Goal: Task Accomplishment & Management: Manage account settings

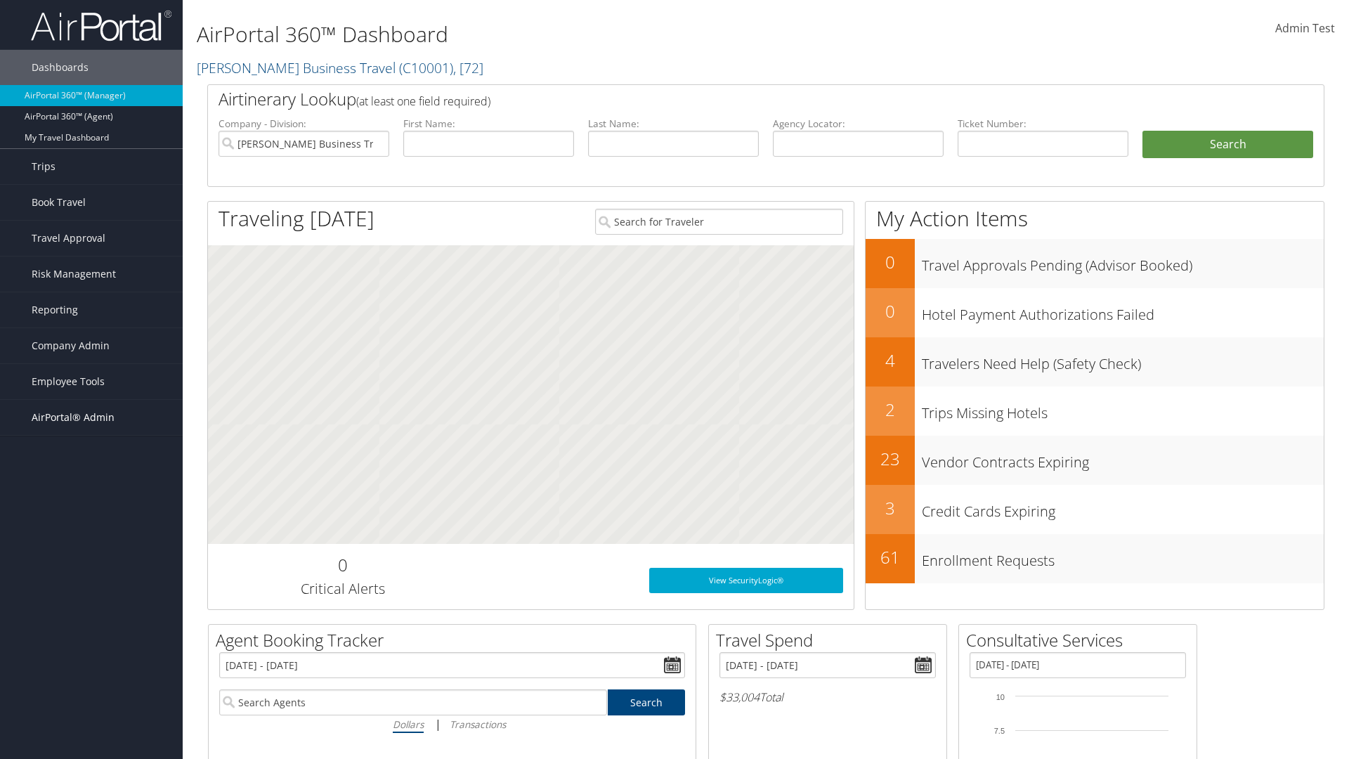
click at [91, 417] on span "AirPortal® Admin" at bounding box center [73, 417] width 83 height 35
click at [91, 509] on link "Service Profiles" at bounding box center [91, 508] width 183 height 21
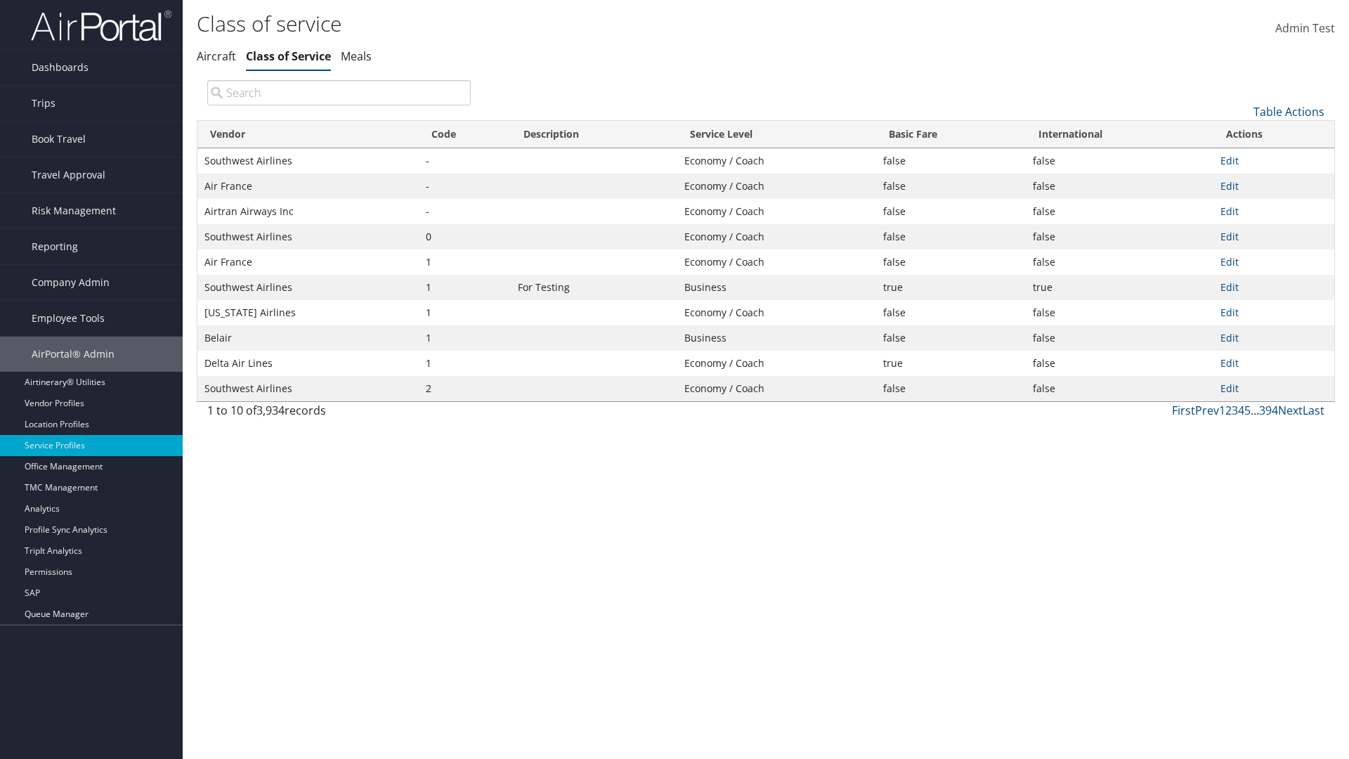
click at [464, 134] on th "Code" at bounding box center [465, 134] width 92 height 27
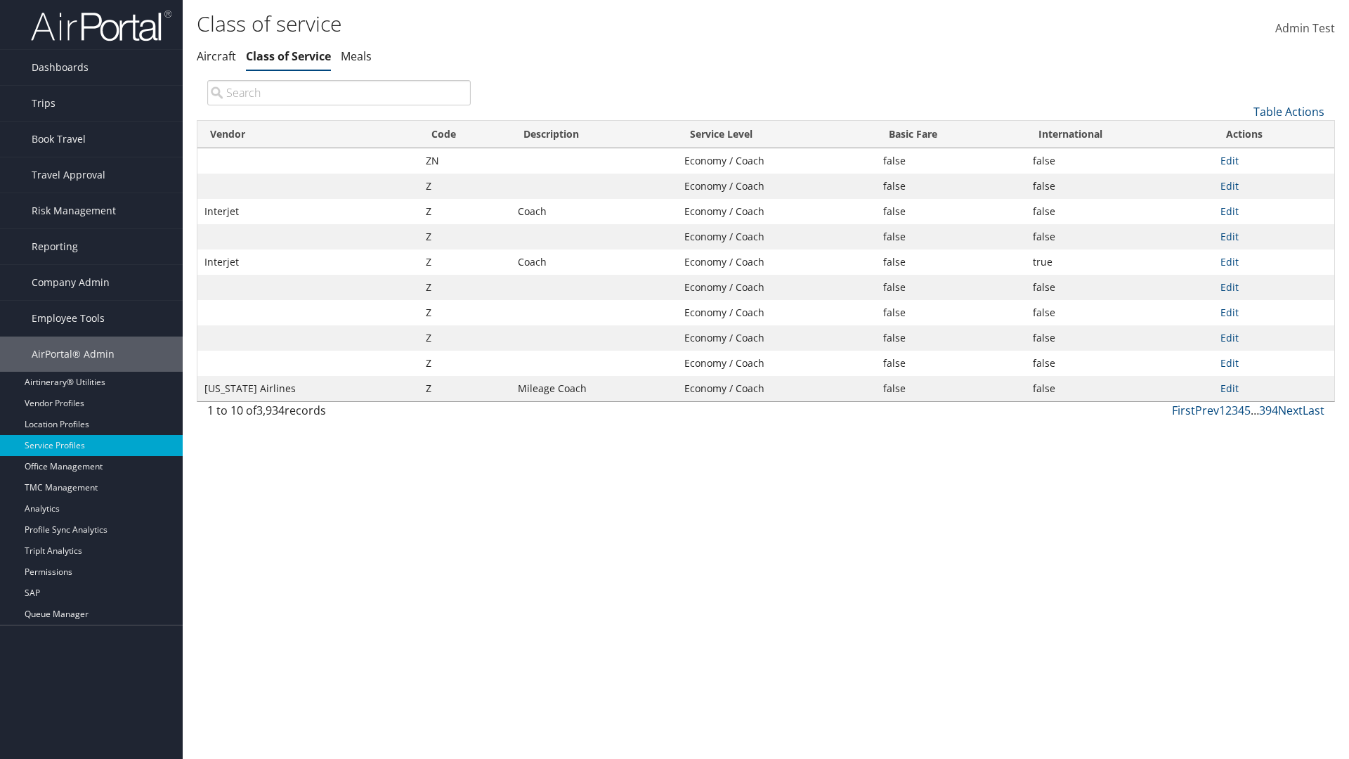
click at [464, 134] on th "Code" at bounding box center [465, 134] width 92 height 27
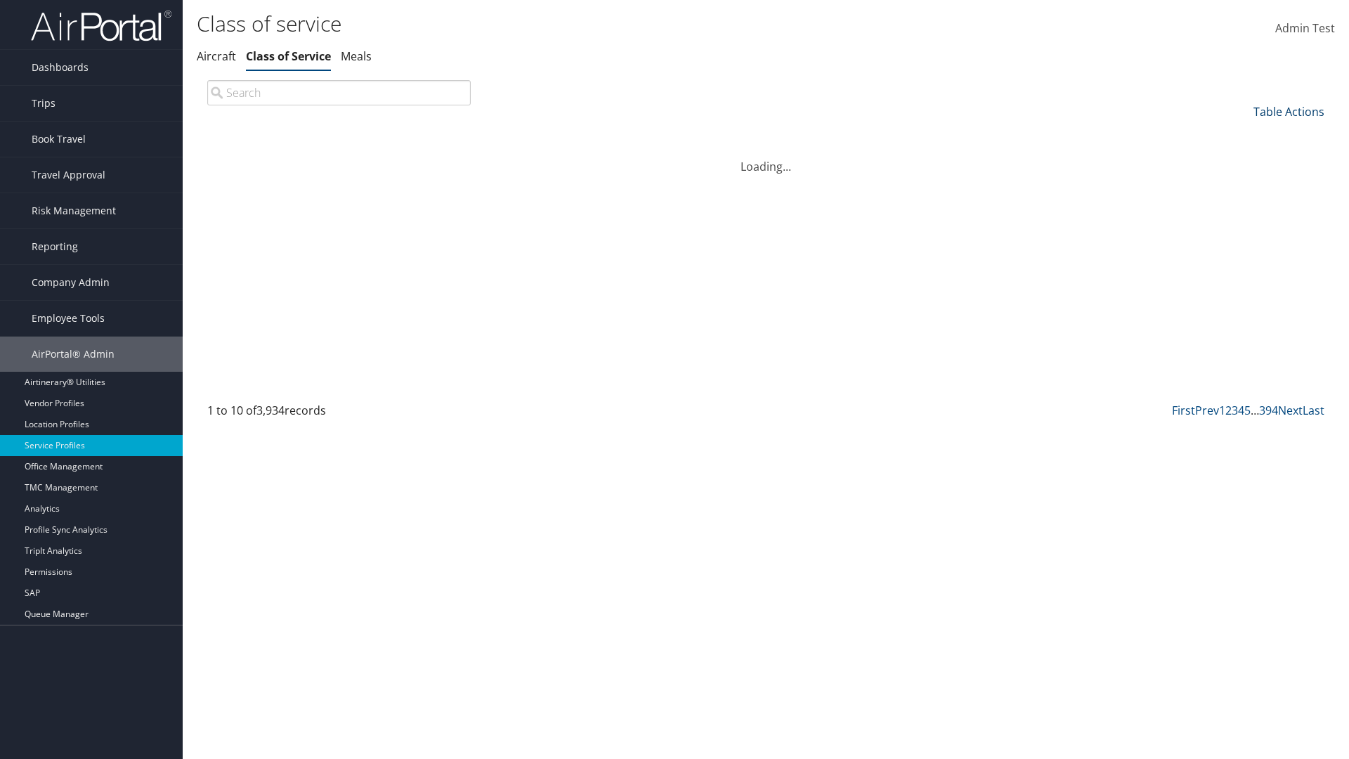
click at [1289, 111] on link "Table Actions" at bounding box center [1288, 111] width 71 height 15
click at [1241, 158] on link "25" at bounding box center [1241, 159] width 185 height 24
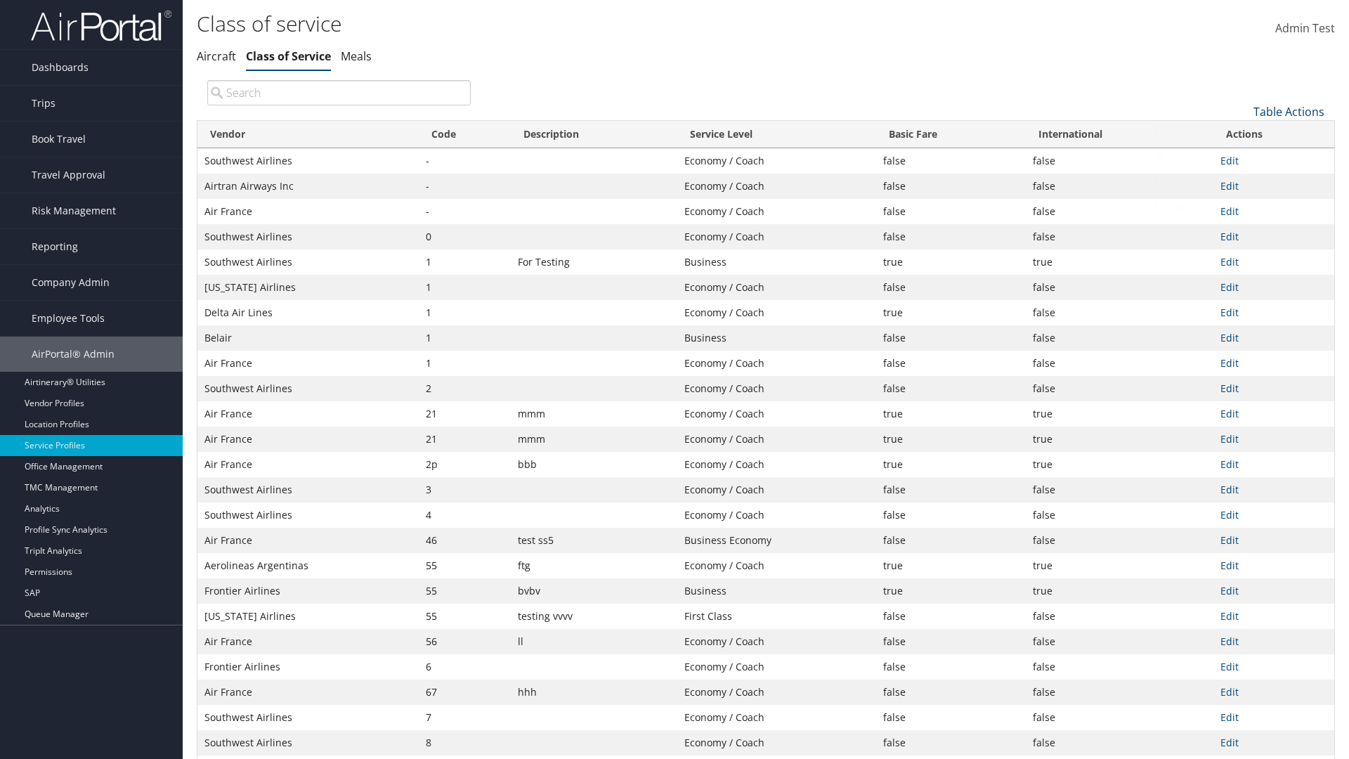
click at [1289, 111] on link "Table Actions" at bounding box center [1288, 111] width 71 height 15
click at [1241, 204] on link "Page Length" at bounding box center [1241, 205] width 185 height 24
